Goal: Answer question/provide support: Answer question/provide support

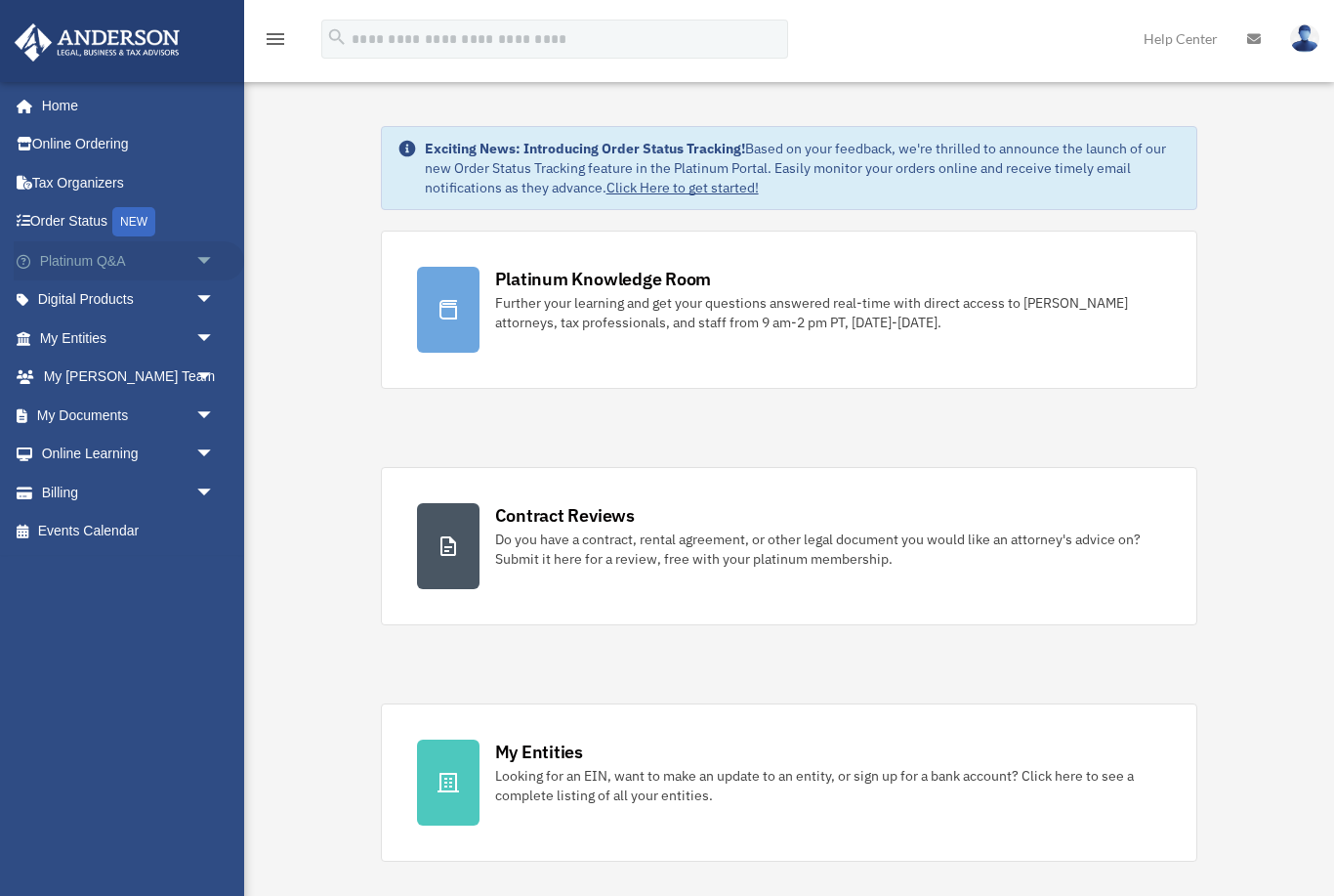
click at [205, 253] on span "arrow_drop_down" at bounding box center [215, 261] width 39 height 40
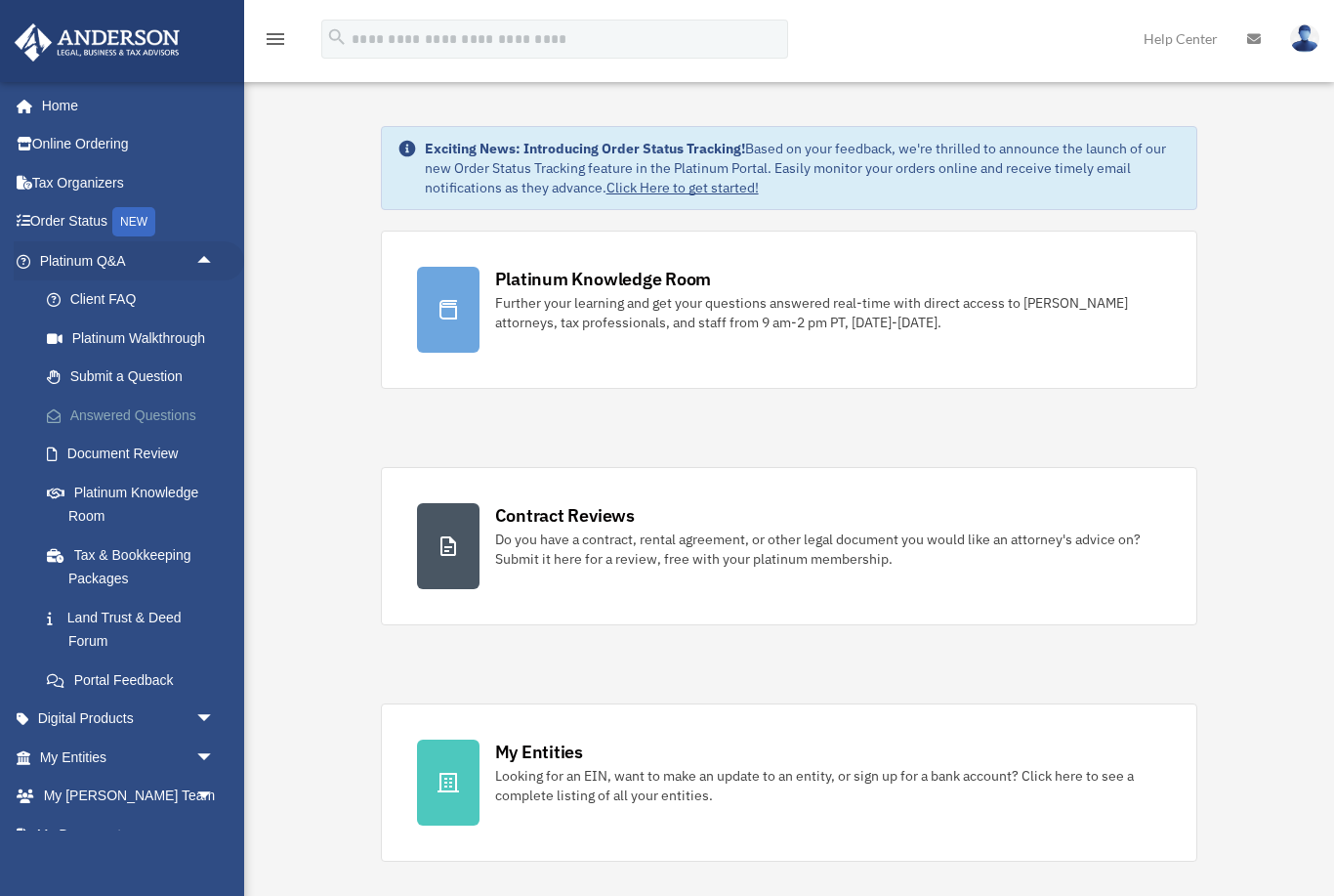
click at [167, 409] on link "Answered Questions" at bounding box center [135, 415] width 217 height 39
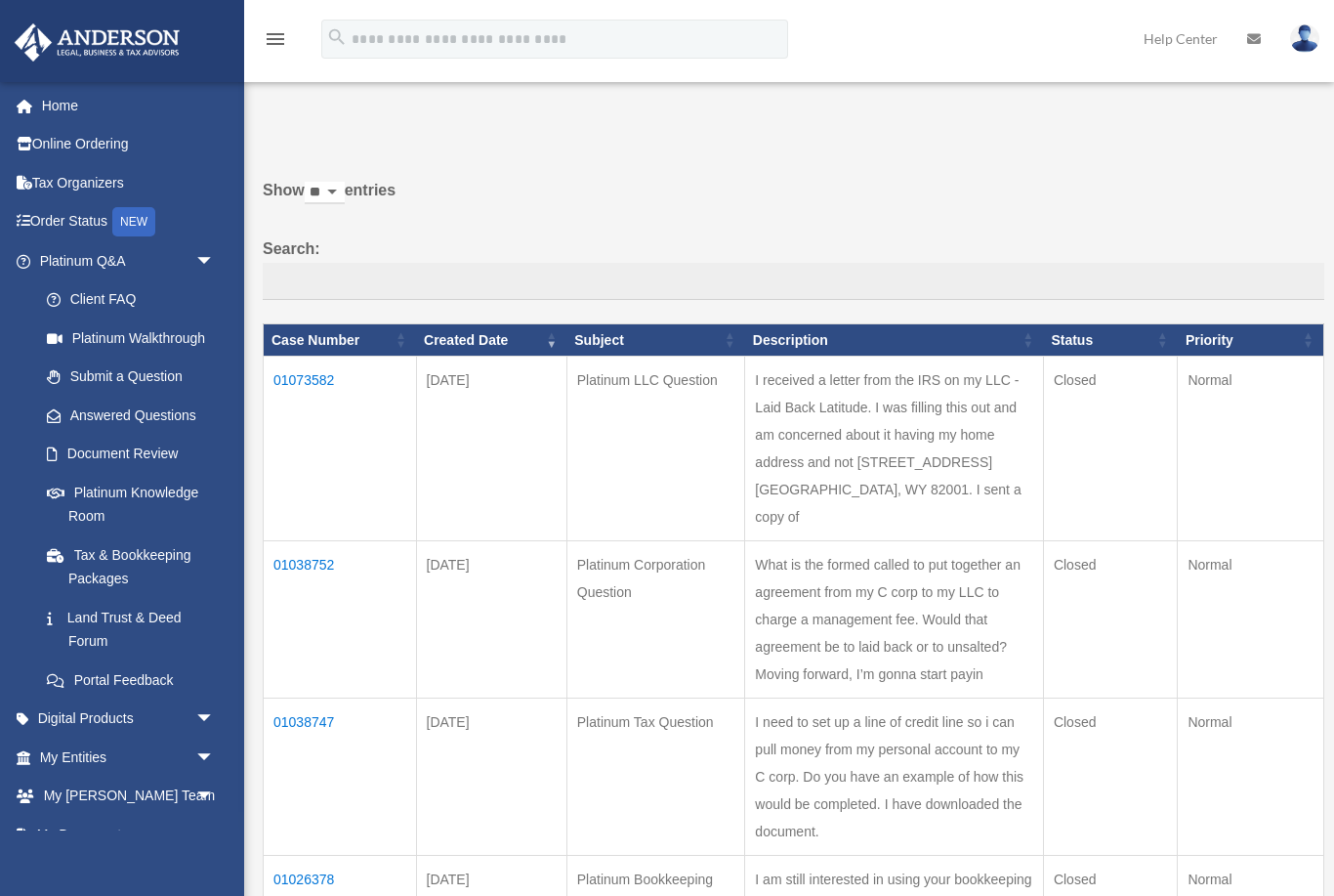
click at [309, 396] on td "01073582" at bounding box center [341, 448] width 153 height 184
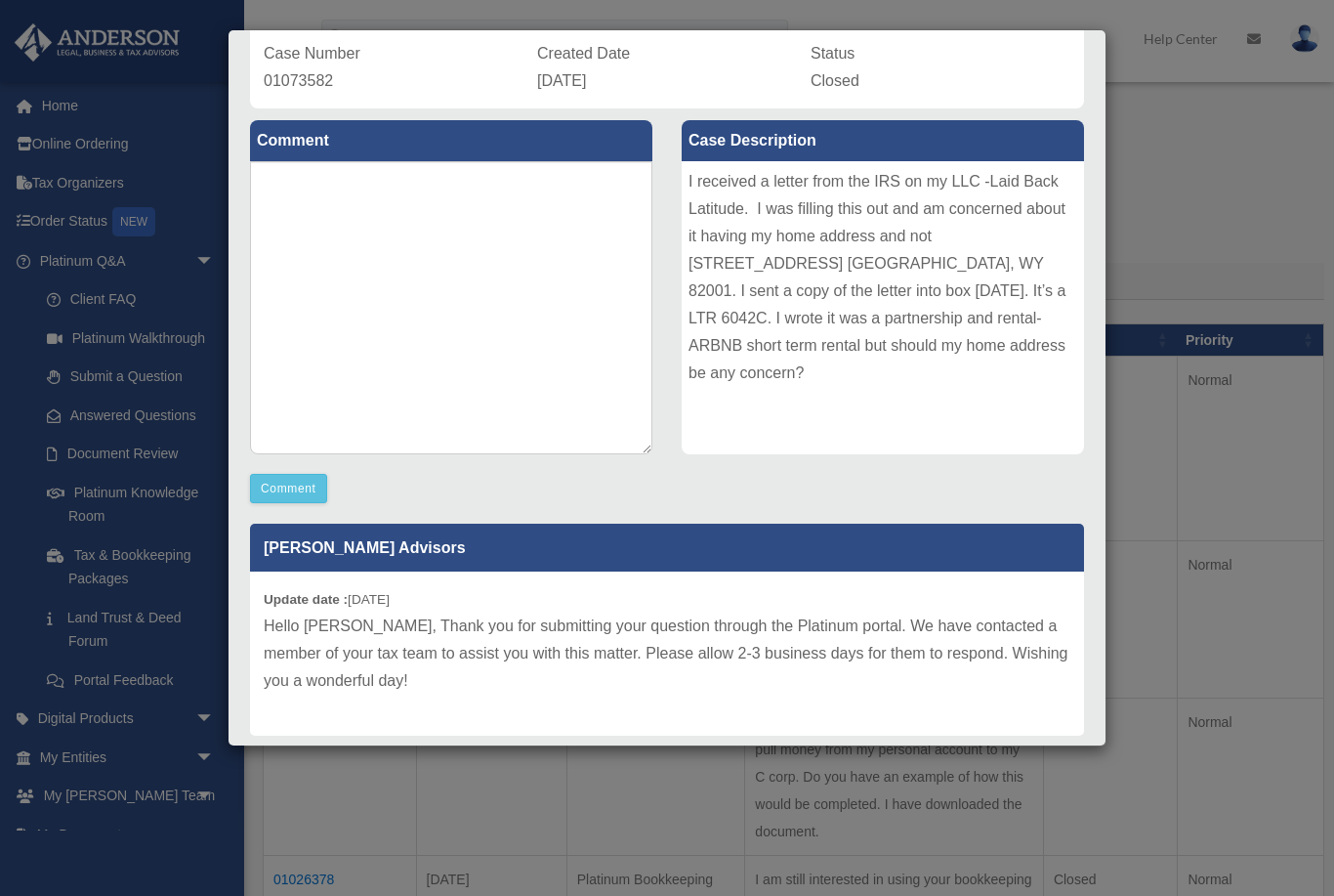
scroll to position [150, 0]
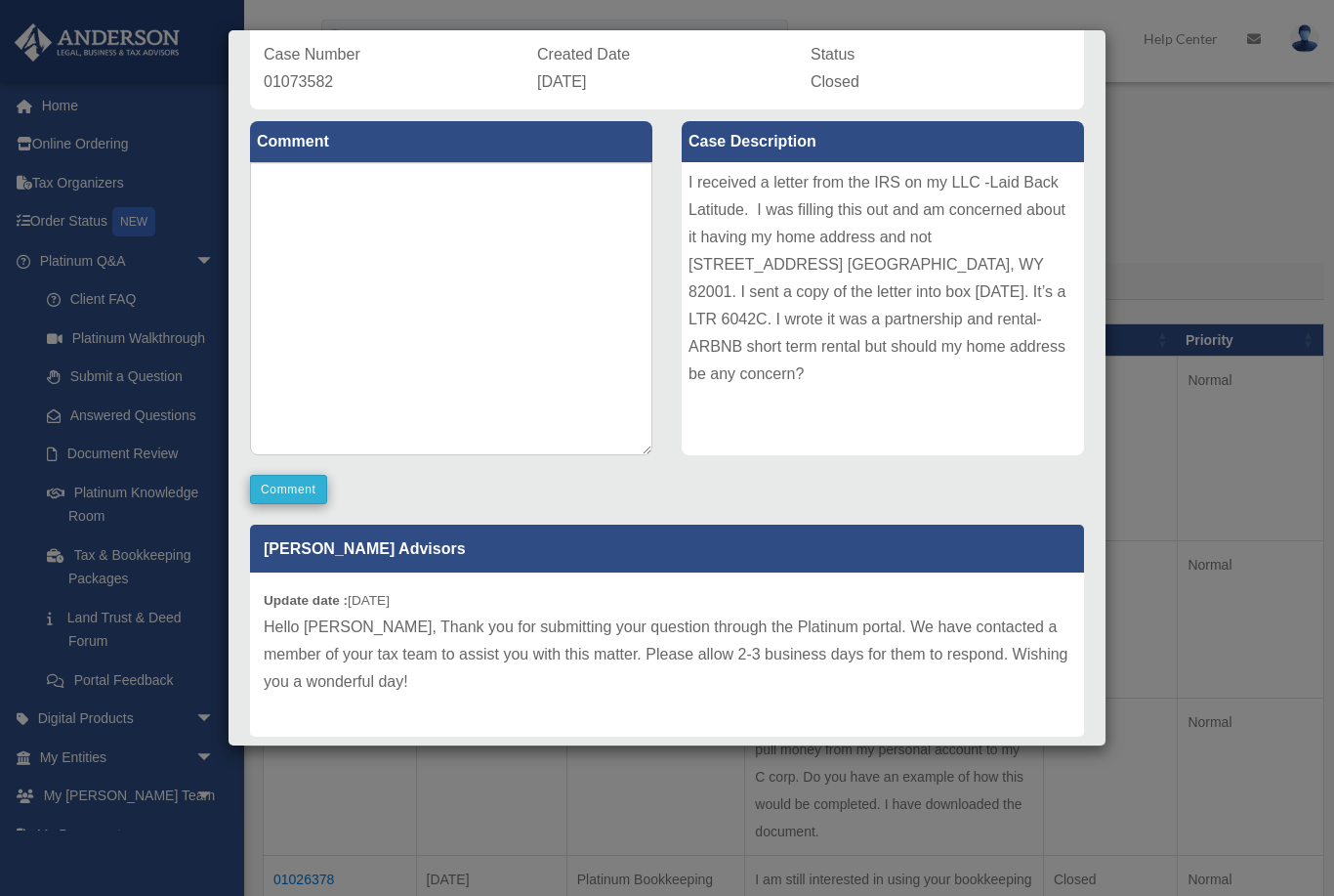
click at [287, 485] on button "Comment" at bounding box center [289, 490] width 78 height 29
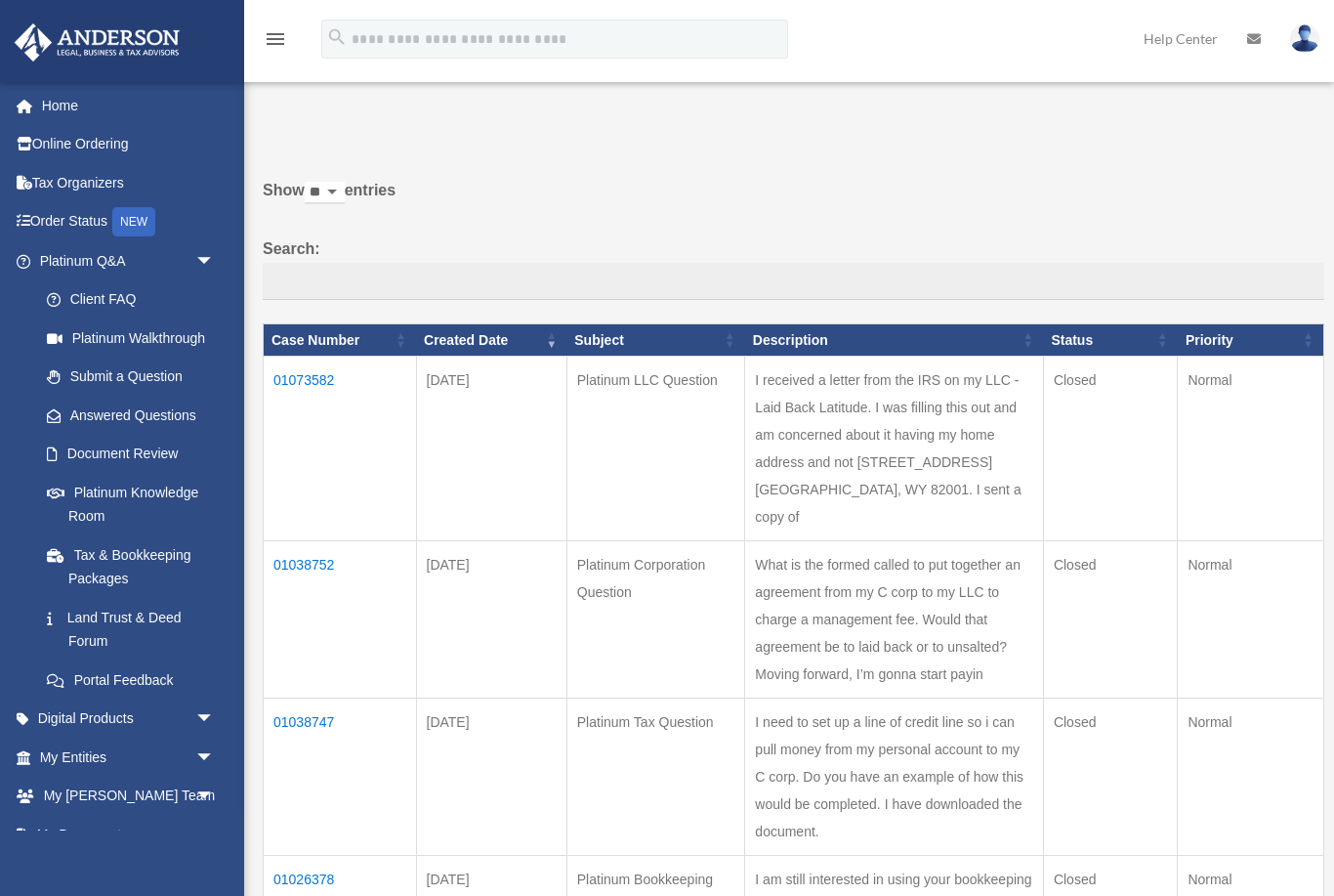
click at [312, 397] on td "01073582" at bounding box center [341, 448] width 153 height 184
click at [310, 395] on td "01073582" at bounding box center [341, 448] width 153 height 184
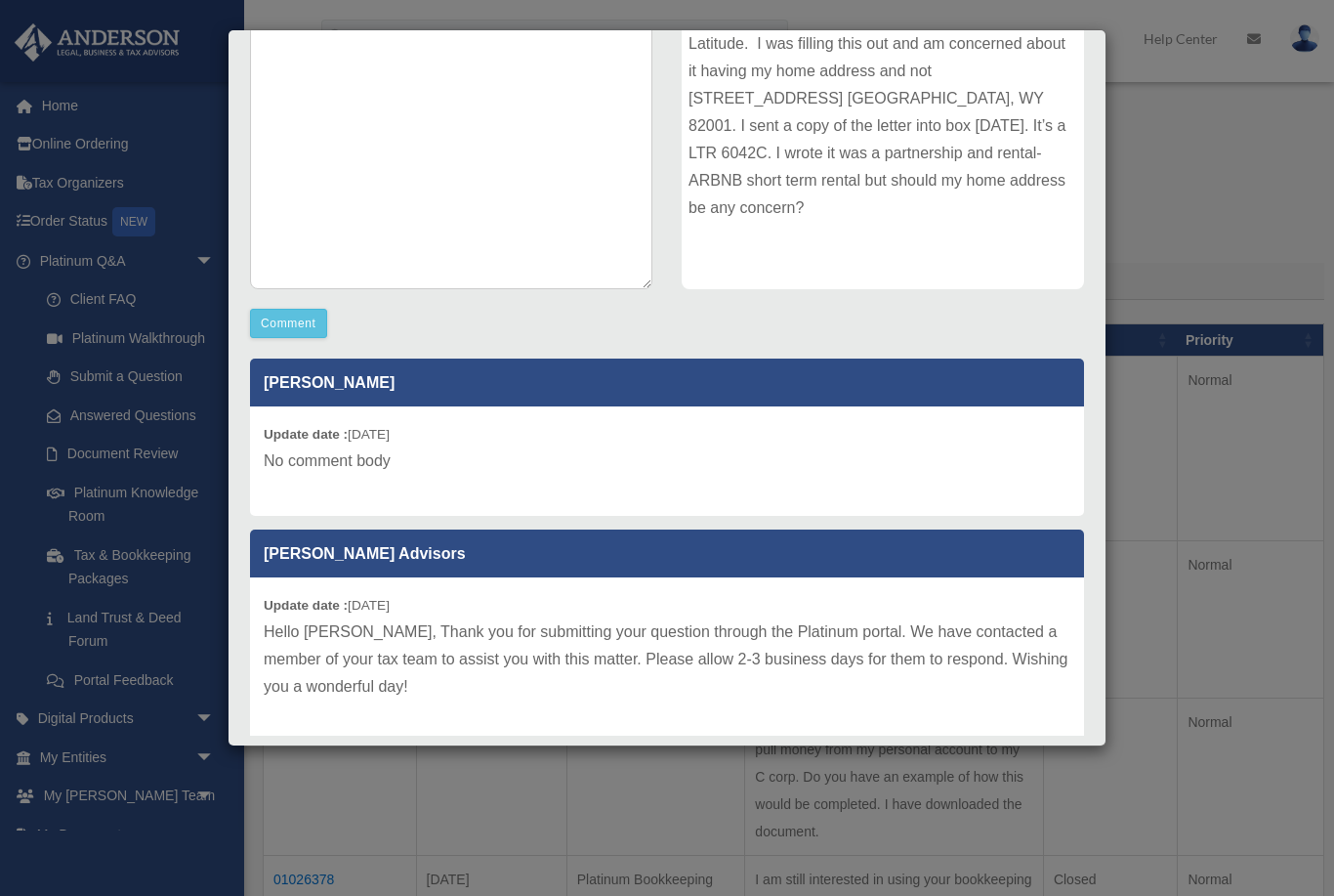
scroll to position [315, 0]
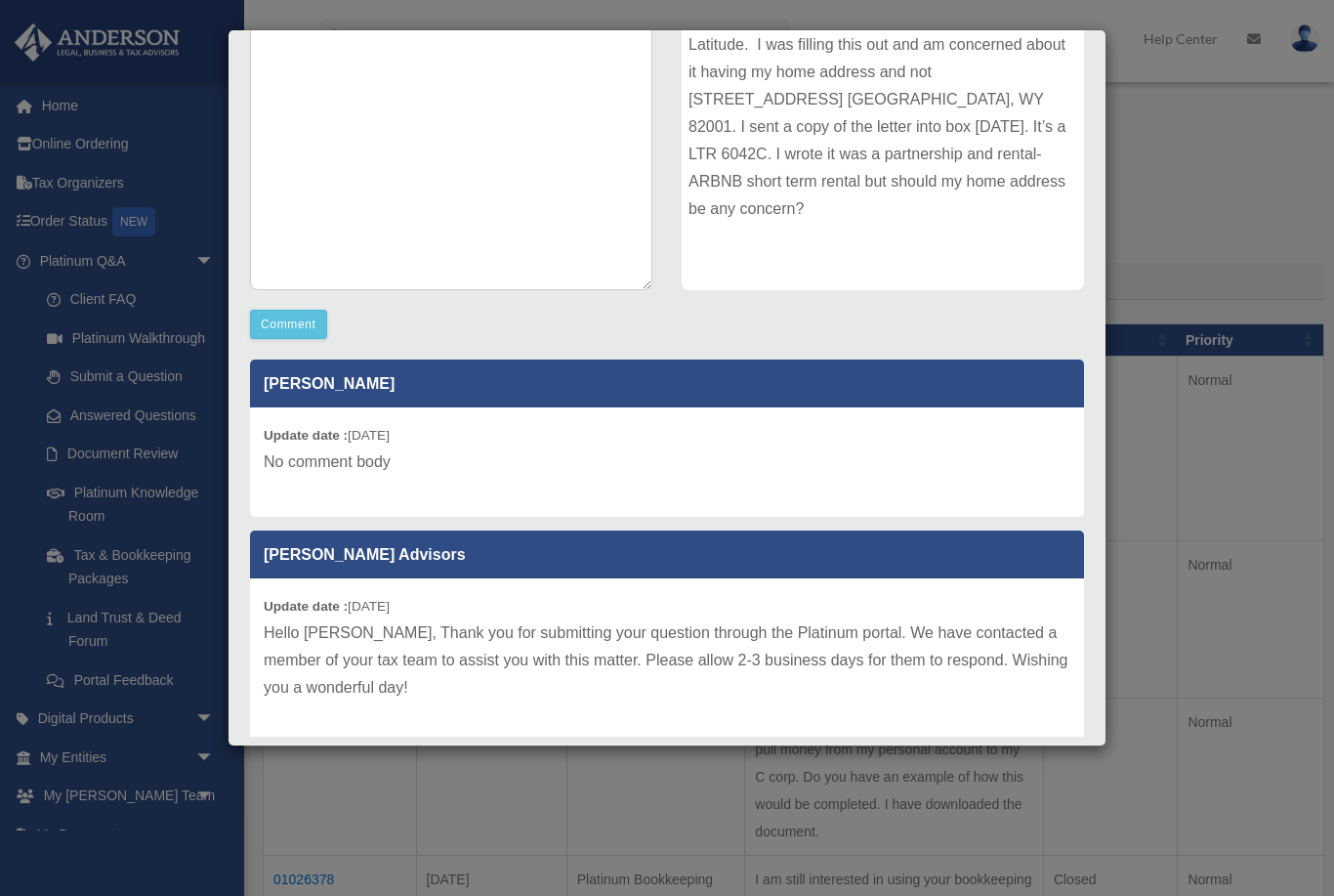
click at [475, 467] on p "No comment body" at bounding box center [667, 462] width 807 height 27
click at [309, 469] on p "No comment body" at bounding box center [667, 462] width 807 height 27
click at [436, 466] on p "No comment body" at bounding box center [667, 462] width 807 height 27
click at [480, 480] on div "Update date : [DATE] No comment body" at bounding box center [667, 461] width 834 height 109
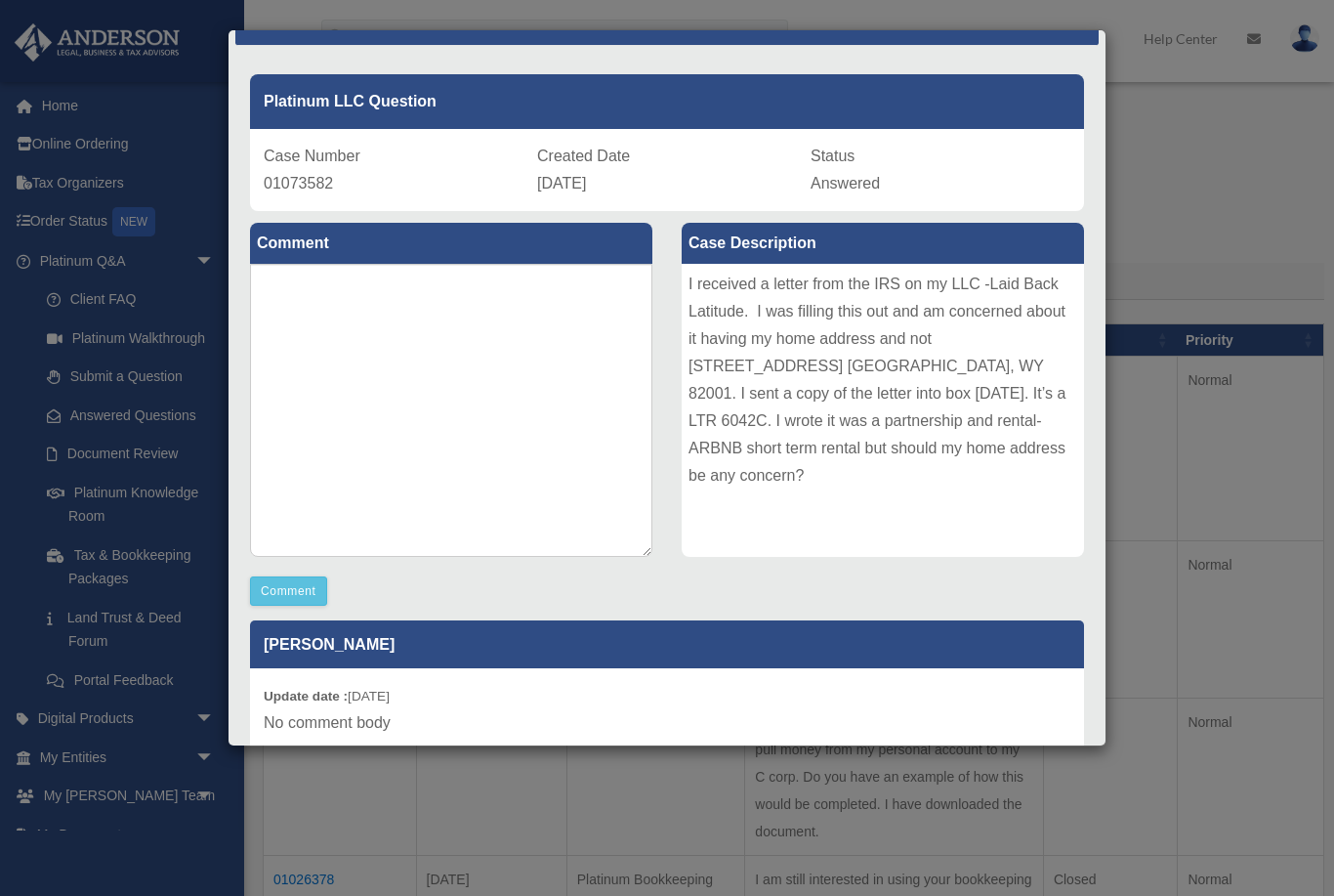
scroll to position [45, 0]
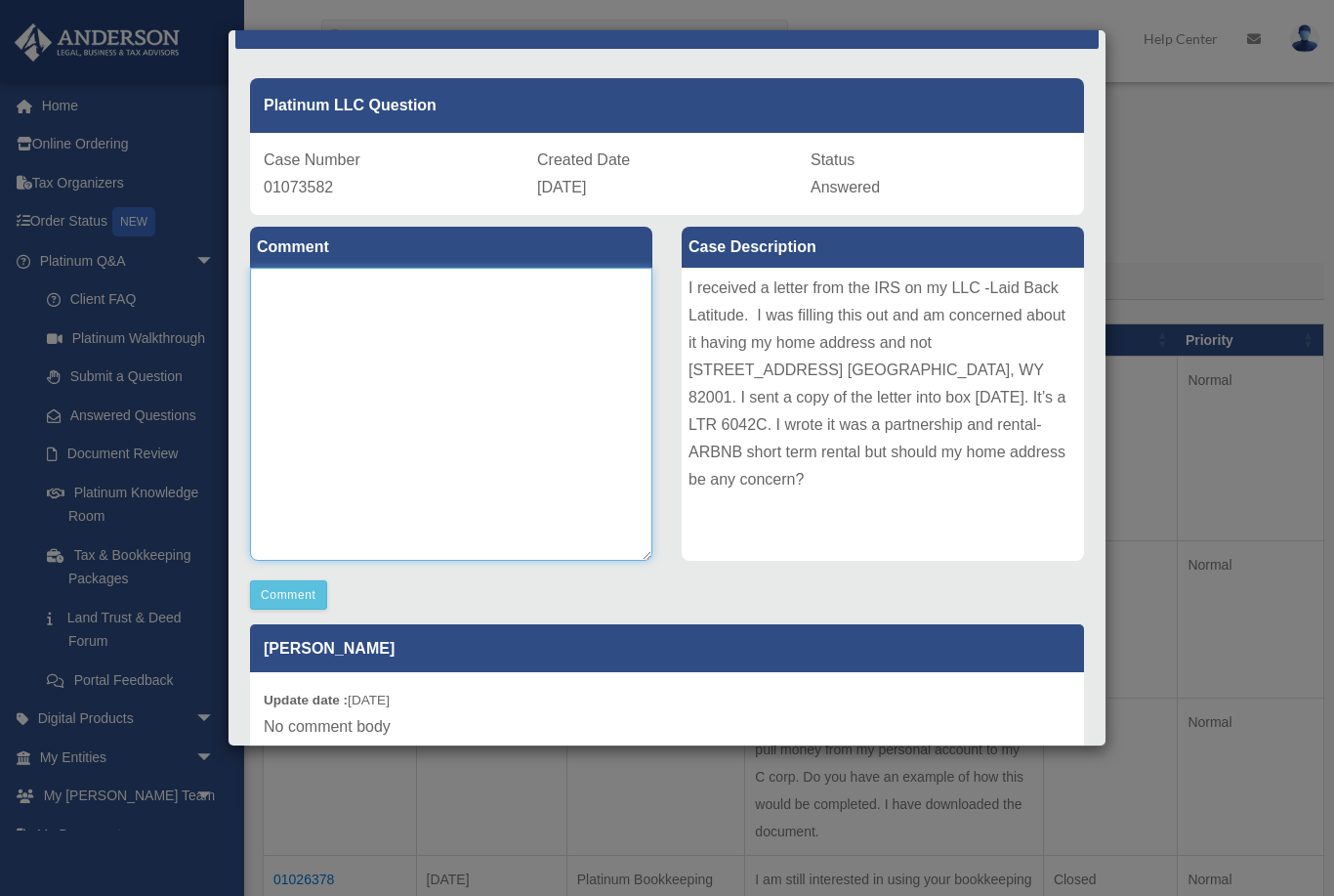
click at [313, 310] on textarea at bounding box center [452, 414] width 402 height 293
type textarea "*"
type textarea "**********"
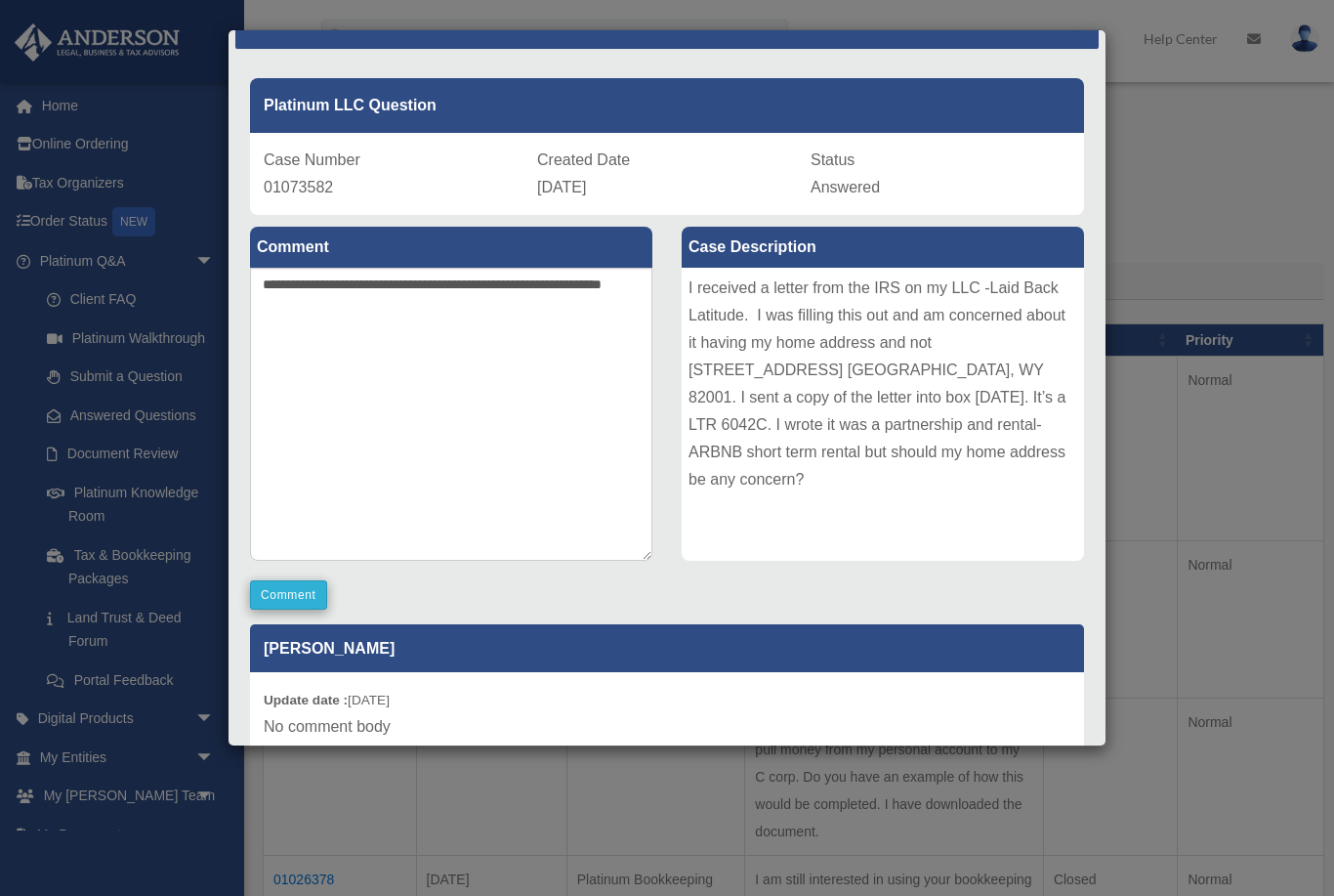
click at [303, 609] on button "Comment" at bounding box center [289, 595] width 78 height 29
